Goal: Task Accomplishment & Management: Manage account settings

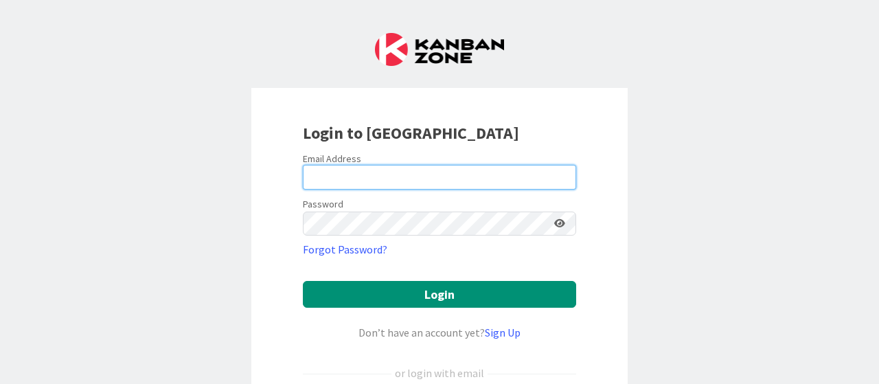
click at [377, 175] on input "email" at bounding box center [439, 177] width 273 height 25
type input "[PERSON_NAME][EMAIL_ADDRESS][DOMAIN_NAME]"
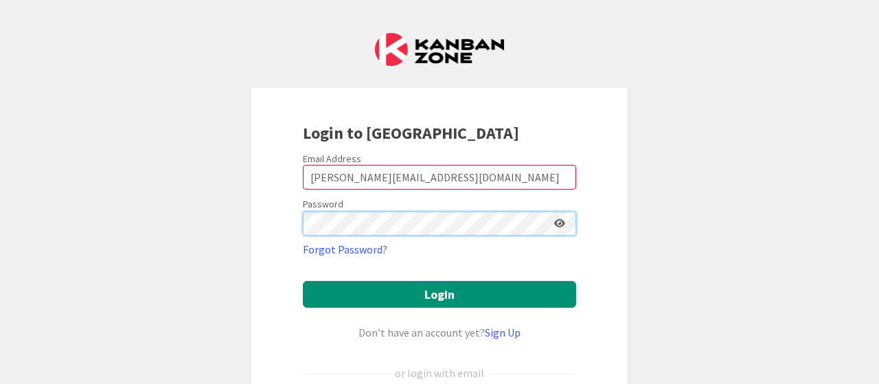
click at [303, 281] on button "Login" at bounding box center [439, 294] width 273 height 27
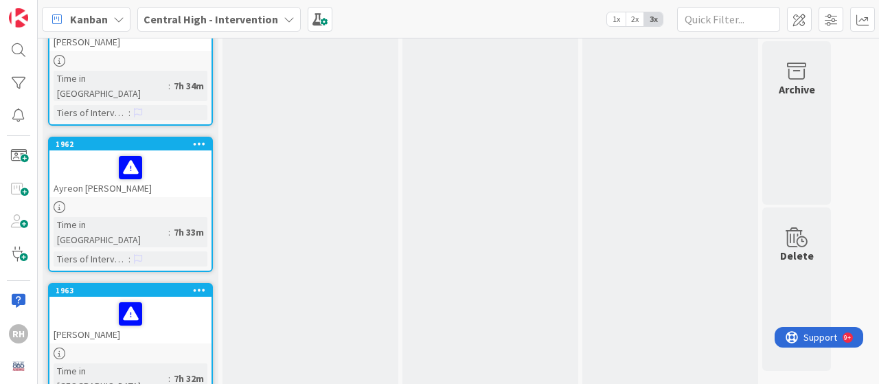
scroll to position [419, 0]
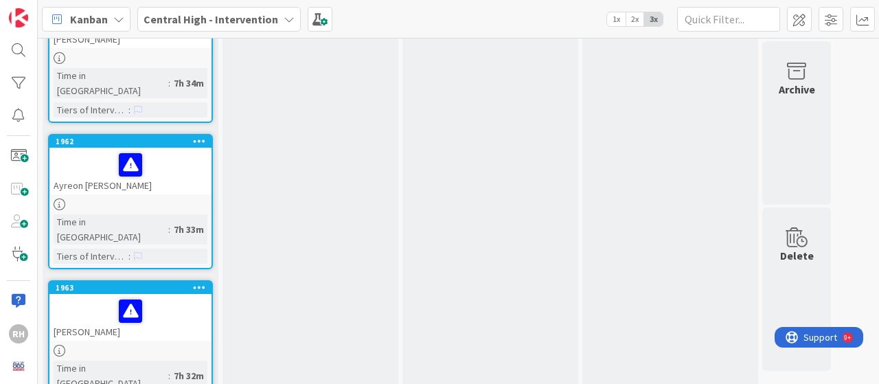
click at [164, 150] on div at bounding box center [131, 164] width 154 height 29
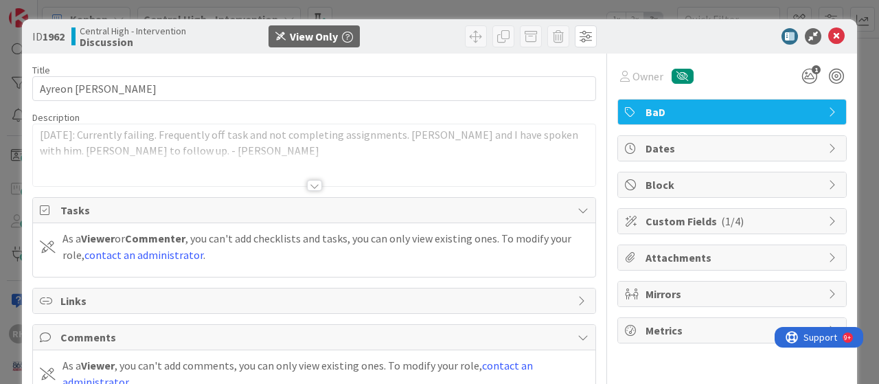
click at [411, 186] on div "Title 11 / 128 Ayreon [PERSON_NAME] Description [DATE]: Currently failing. Freq…" at bounding box center [314, 244] width 564 height 381
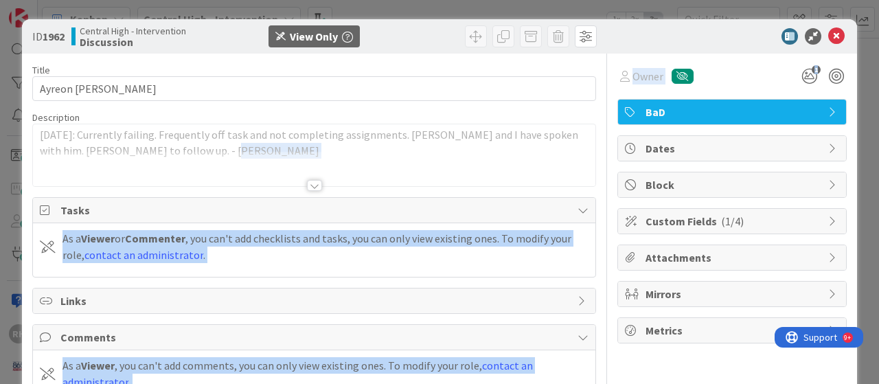
drag, startPoint x: 411, startPoint y: 186, endPoint x: 738, endPoint y: 125, distance: 332.7
click at [738, 125] on div "Title 11 / 128 Ayreon [PERSON_NAME] Description [DATE]: Currently failing. Freq…" at bounding box center [439, 244] width 815 height 381
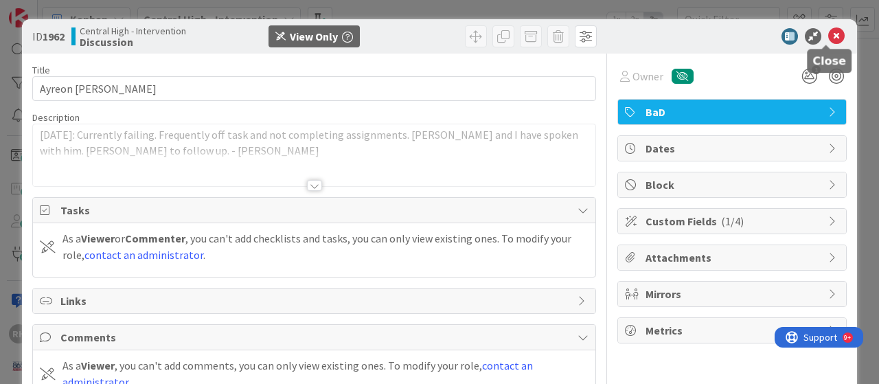
click at [829, 34] on icon at bounding box center [837, 36] width 16 height 16
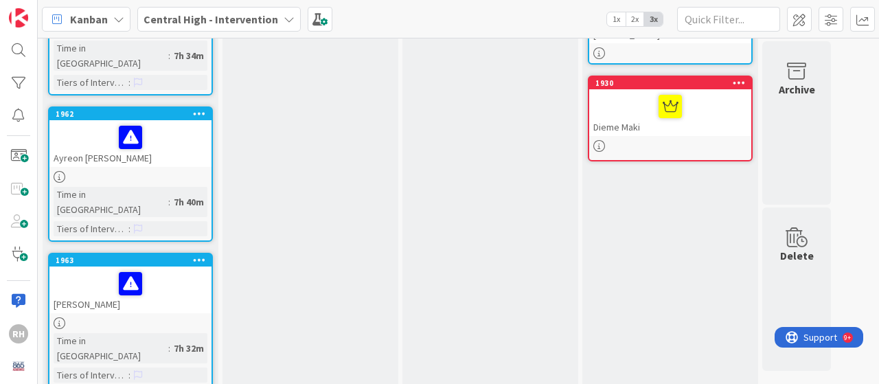
scroll to position [317, 0]
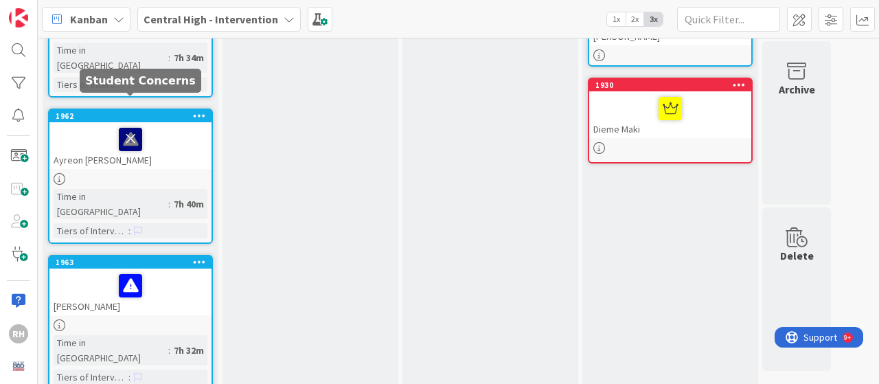
click at [131, 128] on icon at bounding box center [130, 139] width 23 height 22
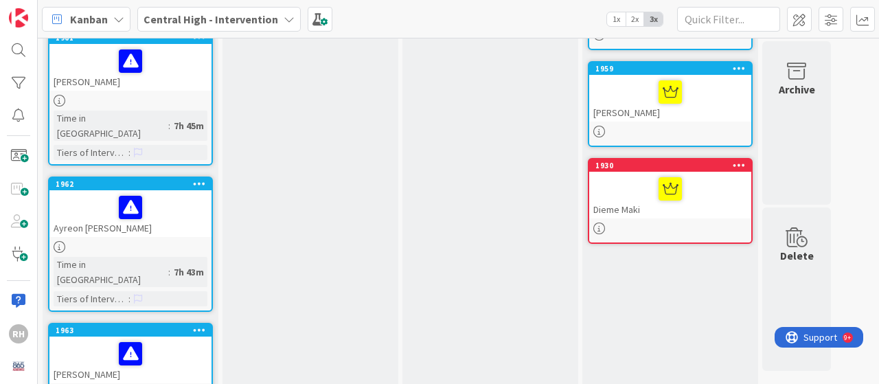
scroll to position [257, 0]
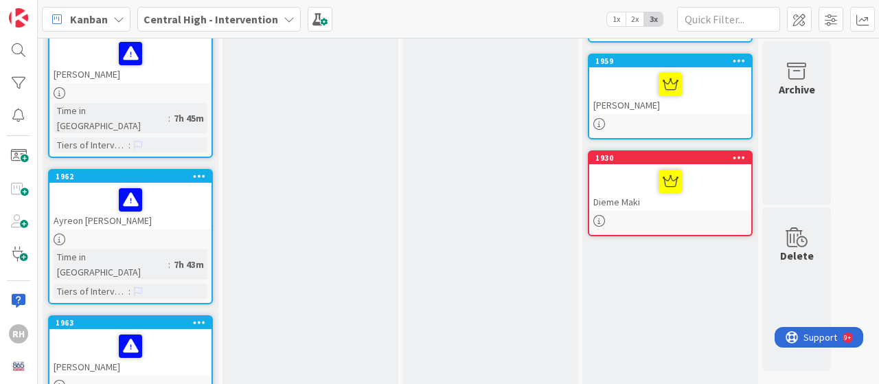
click at [175, 185] on div at bounding box center [131, 199] width 154 height 29
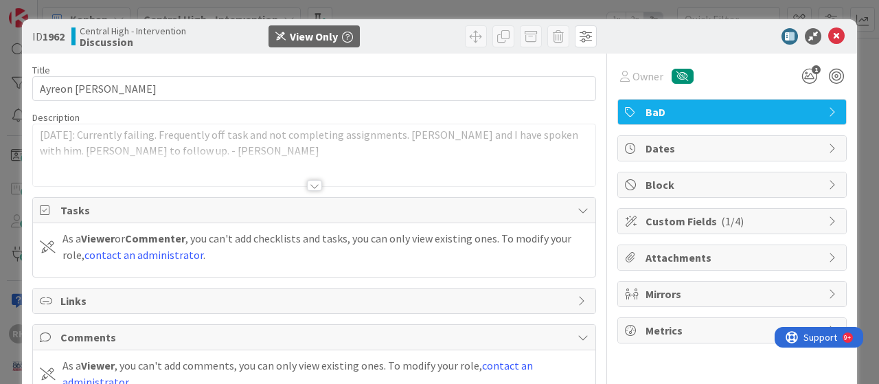
scroll to position [126, 0]
click at [829, 34] on icon at bounding box center [837, 36] width 16 height 16
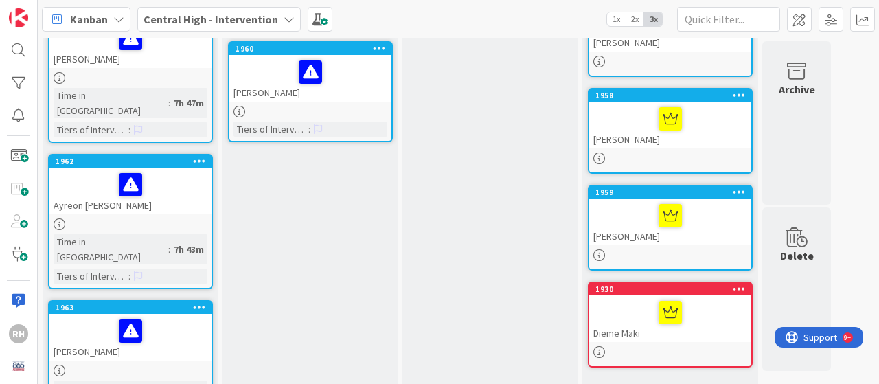
click at [168, 170] on div at bounding box center [131, 184] width 154 height 29
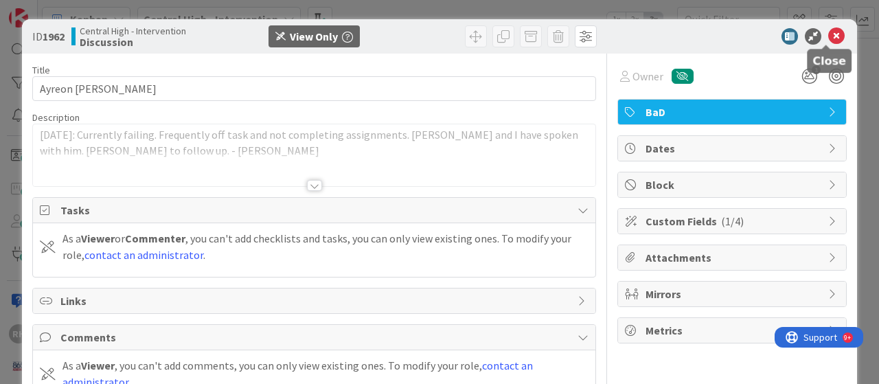
click at [829, 34] on icon at bounding box center [837, 36] width 16 height 16
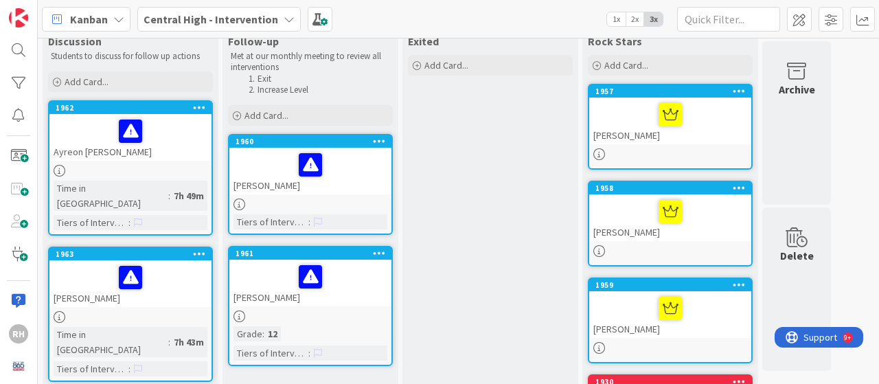
scroll to position [21, 0]
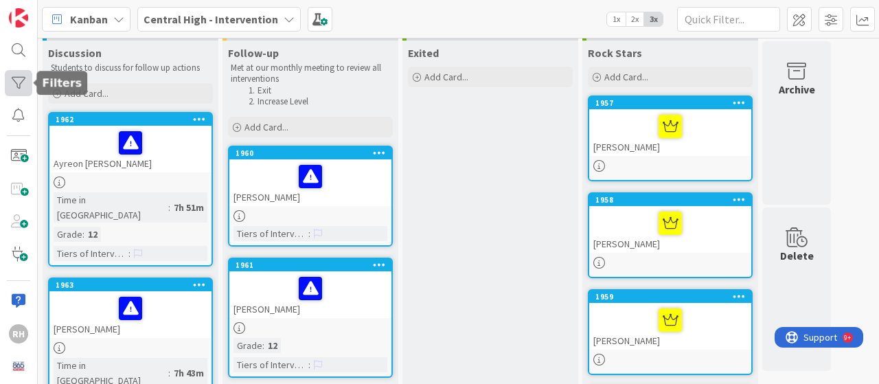
click at [18, 76] on div at bounding box center [18, 83] width 27 height 26
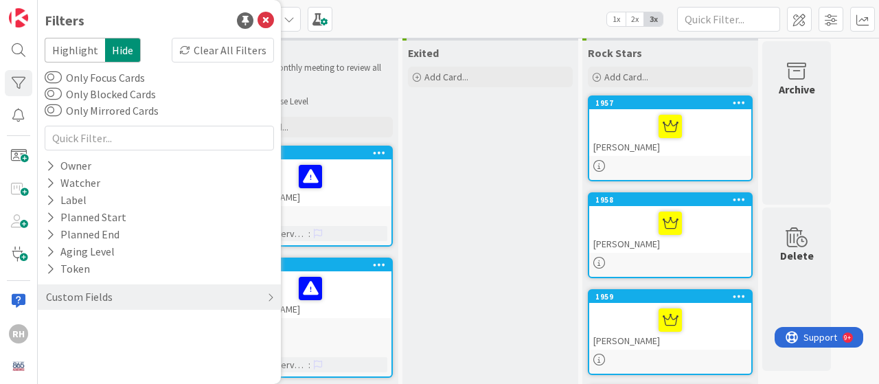
click at [78, 48] on span "Highlight" at bounding box center [75, 50] width 60 height 25
click at [114, 47] on span "Hide" at bounding box center [123, 50] width 36 height 25
click at [72, 166] on div "Owner" at bounding box center [69, 165] width 48 height 17
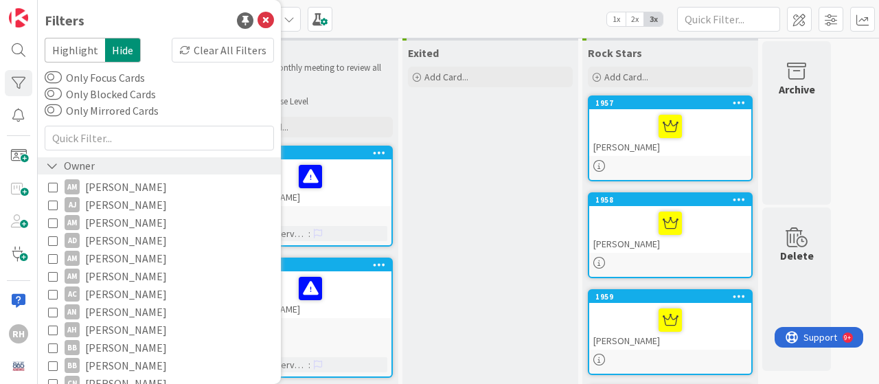
click at [53, 161] on icon at bounding box center [52, 166] width 12 height 12
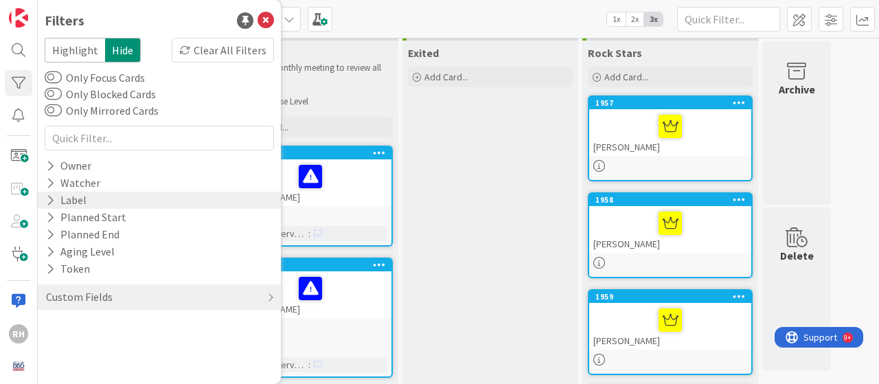
click at [71, 196] on div "Label" at bounding box center [66, 200] width 43 height 17
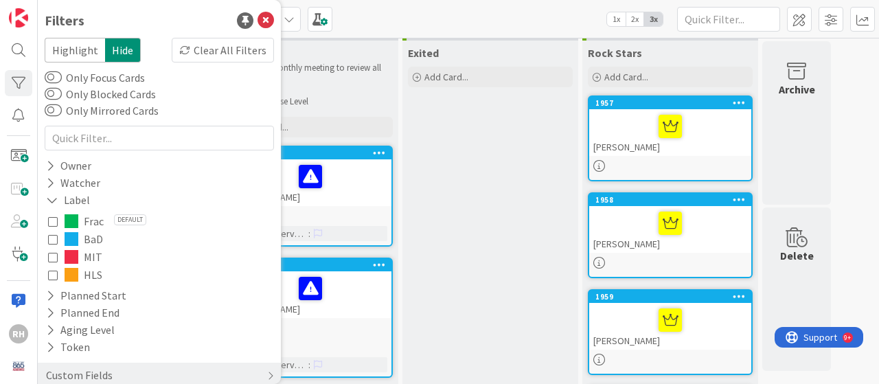
click at [76, 253] on span at bounding box center [72, 257] width 14 height 14
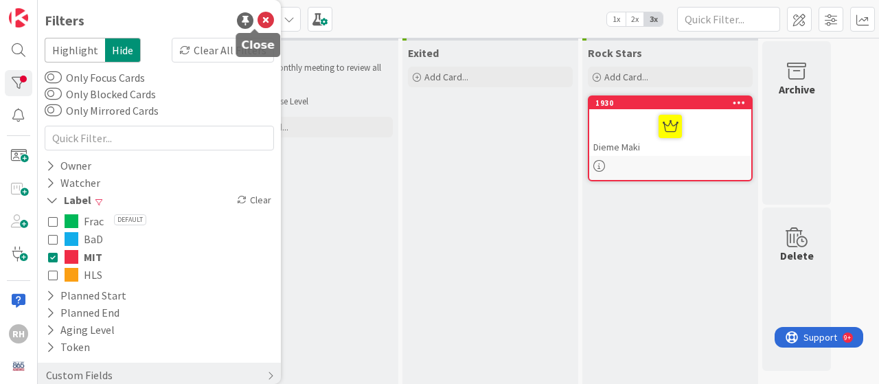
click at [258, 20] on icon at bounding box center [266, 20] width 16 height 16
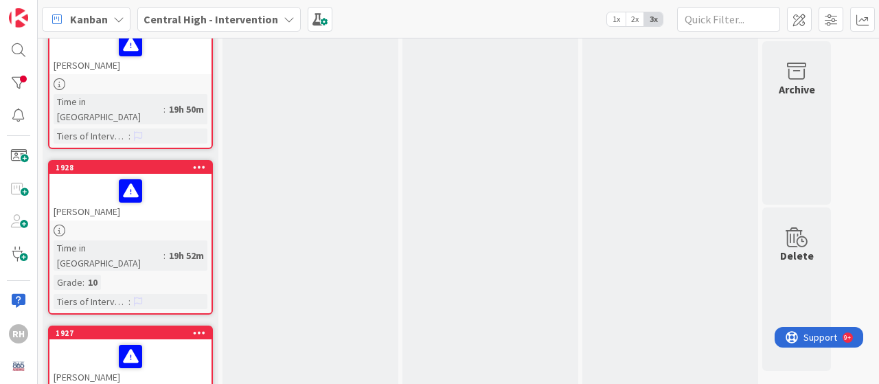
scroll to position [259, 0]
